Goal: Download file/media

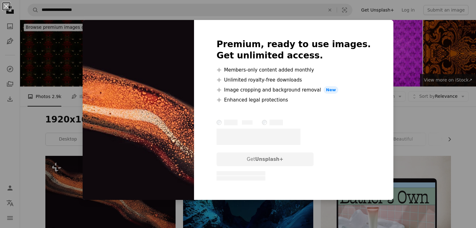
scroll to position [31, 0]
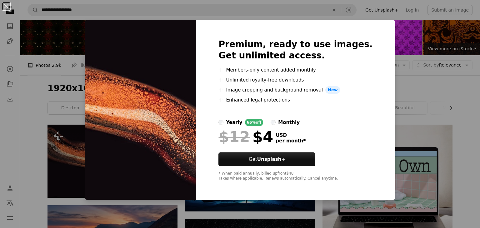
click at [413, 94] on div "An X shape Premium, ready to use images. Get unlimited access. A plus sign Memb…" at bounding box center [240, 114] width 480 height 228
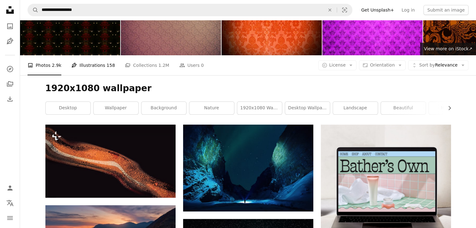
click at [91, 68] on link "Pen Tool Illustrations 158" at bounding box center [92, 65] width 43 height 20
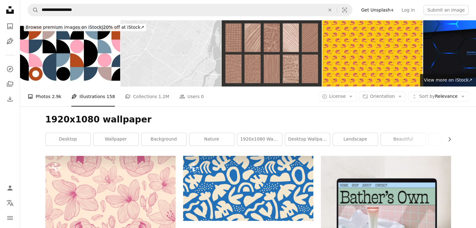
click at [44, 99] on link "A photo Photos 2.9k" at bounding box center [45, 97] width 34 height 20
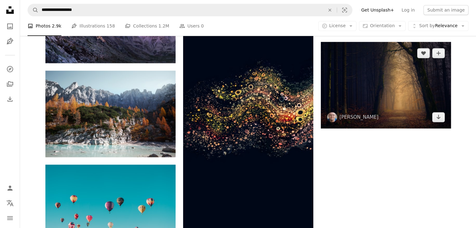
scroll to position [813, 0]
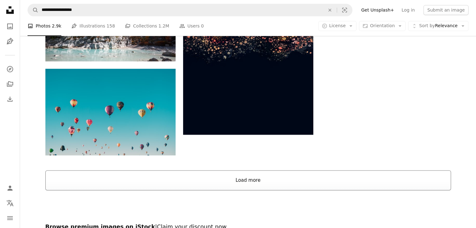
click at [274, 183] on button "Load more" at bounding box center [247, 180] width 405 height 20
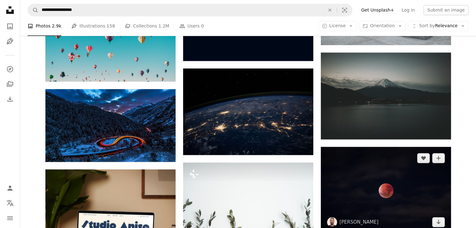
scroll to position [907, 0]
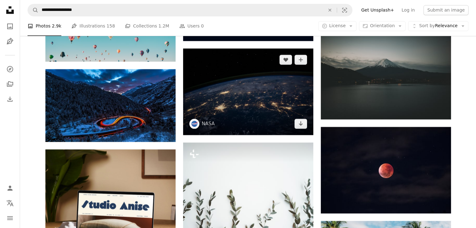
click at [195, 122] on img at bounding box center [194, 124] width 10 height 10
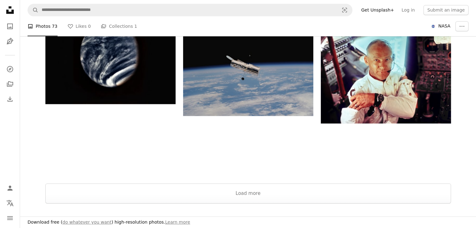
scroll to position [751, 0]
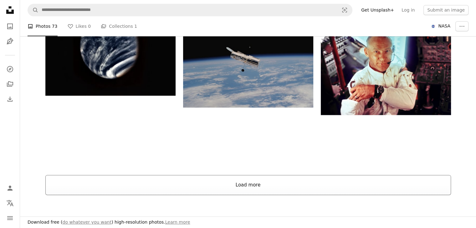
click at [281, 189] on button "Load more" at bounding box center [247, 185] width 405 height 20
